Goal: Navigation & Orientation: Understand site structure

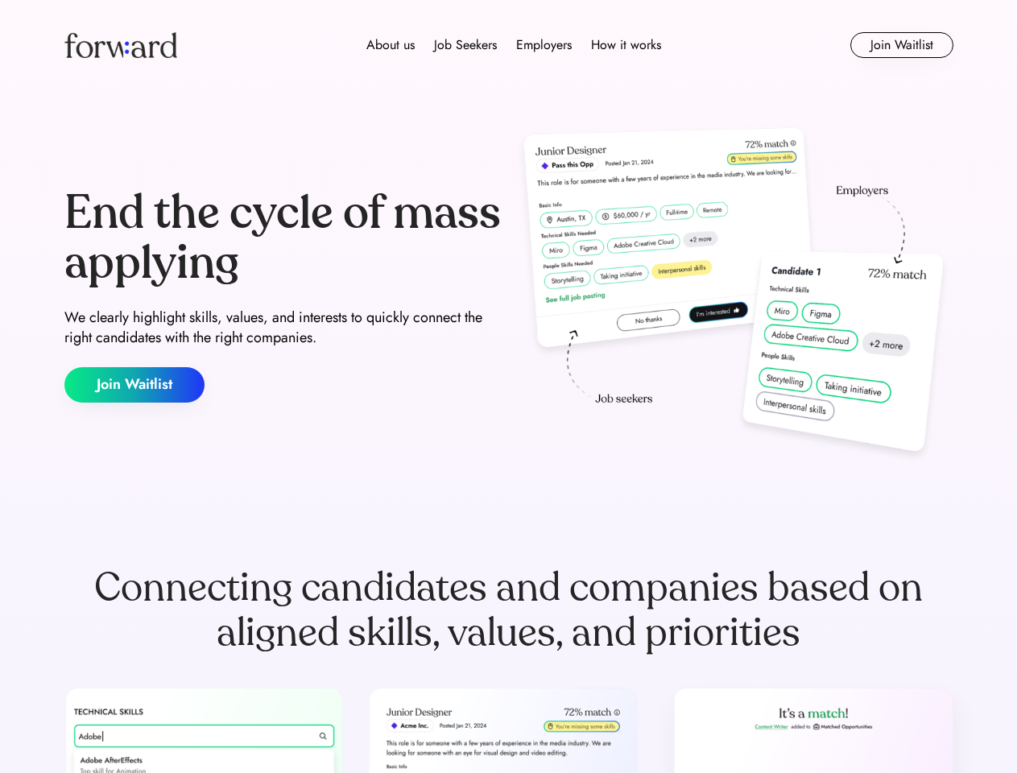
click at [508, 386] on div "End the cycle of mass applying We clearly highlight skills, values, and interes…" at bounding box center [508, 295] width 889 height 346
click at [509, 45] on div "About us Job Seekers Employers How it works" at bounding box center [513, 44] width 634 height 19
click at [121, 45] on img at bounding box center [120, 45] width 113 height 26
click at [514, 45] on div "About us Job Seekers Employers How it works" at bounding box center [513, 44] width 634 height 19
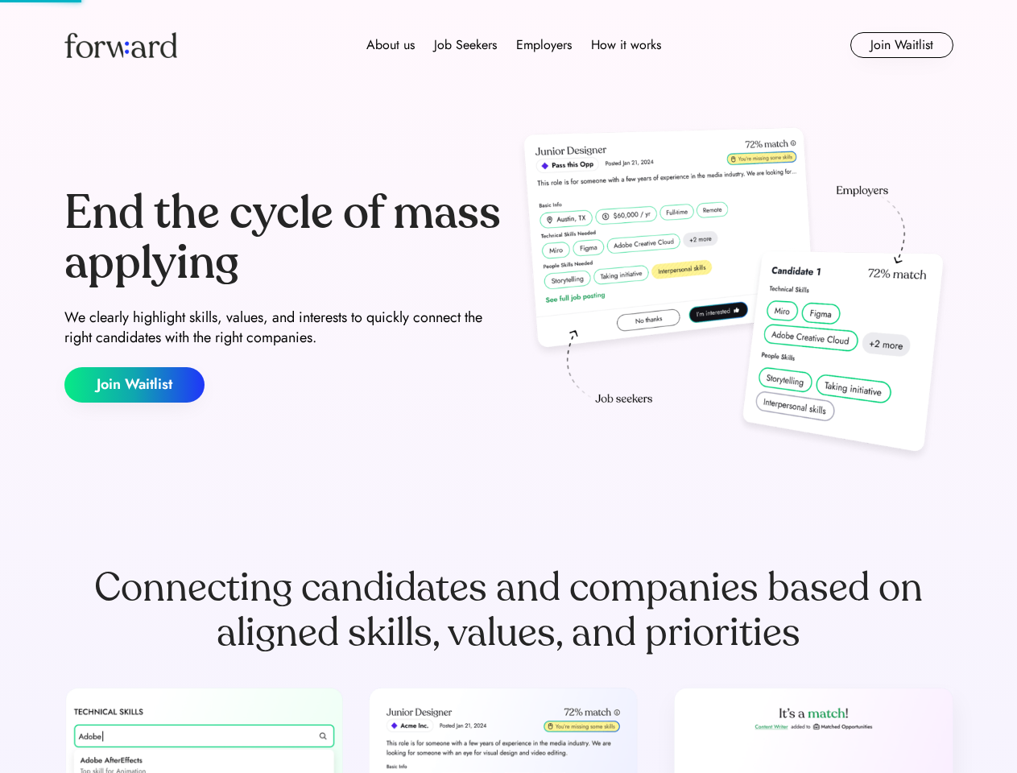
click at [390, 45] on div "About us" at bounding box center [390, 44] width 48 height 19
click at [465, 45] on div "Job Seekers" at bounding box center [465, 44] width 63 height 19
click at [543, 45] on div "Employers" at bounding box center [544, 44] width 56 height 19
click at [625, 45] on div "How it works" at bounding box center [626, 44] width 70 height 19
click at [901, 45] on button "Join Waitlist" at bounding box center [901, 45] width 103 height 26
